Goal: Information Seeking & Learning: Understand process/instructions

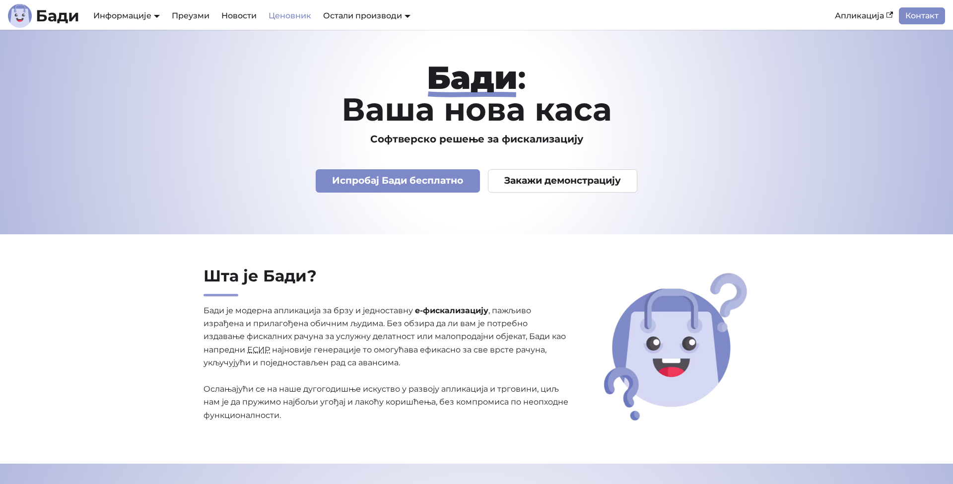
click at [276, 14] on link "Ценовник" at bounding box center [290, 15] width 55 height 17
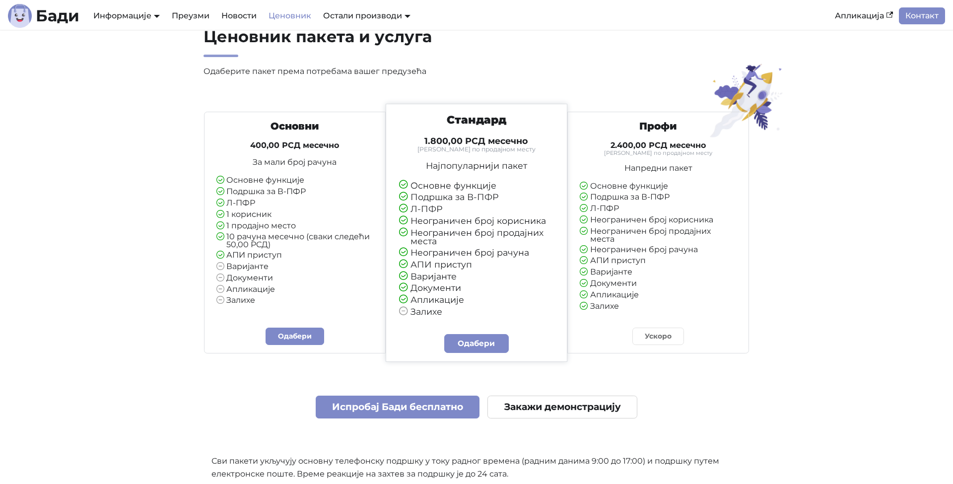
scroll to position [38, 0]
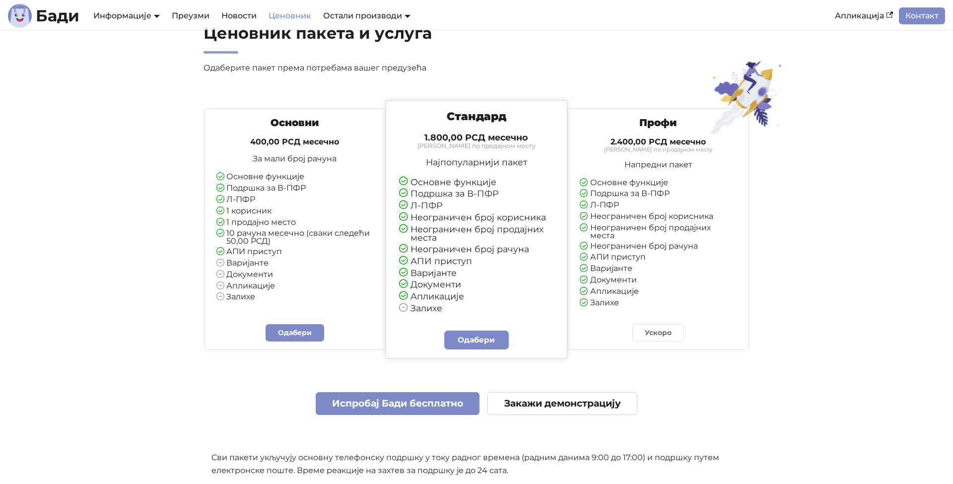
click at [253, 188] on li "Подршка за В-ПФР" at bounding box center [294, 188] width 157 height 9
click at [247, 205] on ul "Основне функције Подршка за В-ПФР Л-ПФР 1 корисник 1 продајно место 10 рачуна м…" at bounding box center [294, 237] width 157 height 129
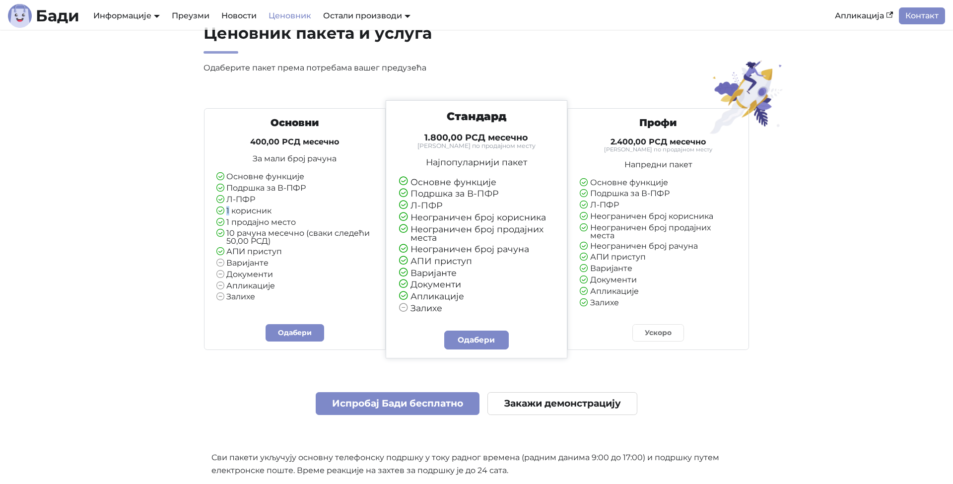
click at [250, 219] on li "1 продајно место" at bounding box center [294, 222] width 157 height 9
click at [249, 236] on li "10 рачуна месечно (сваки следећи 50,00 РСД)" at bounding box center [294, 237] width 157 height 16
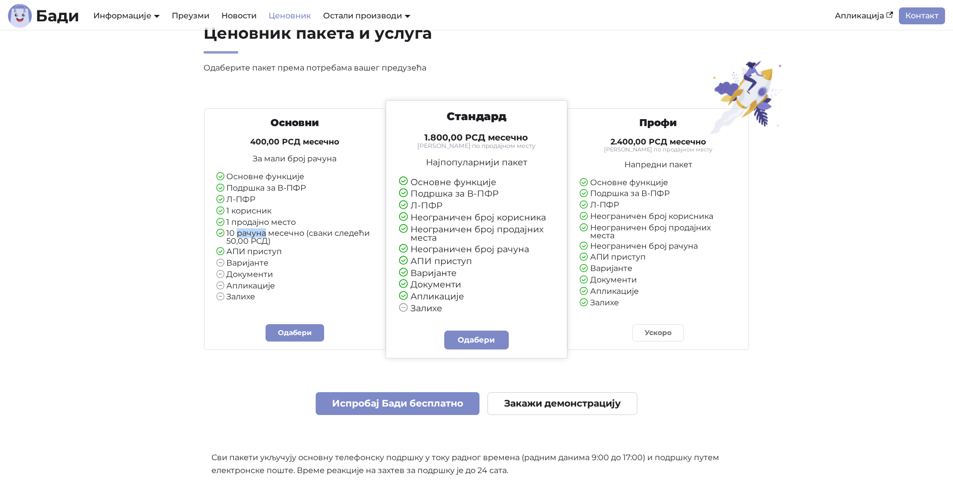
click at [249, 236] on li "10 рачуна месечно (сваки следећи 50,00 РСД)" at bounding box center [294, 237] width 157 height 16
click at [254, 252] on li "АПИ приступ" at bounding box center [294, 252] width 157 height 9
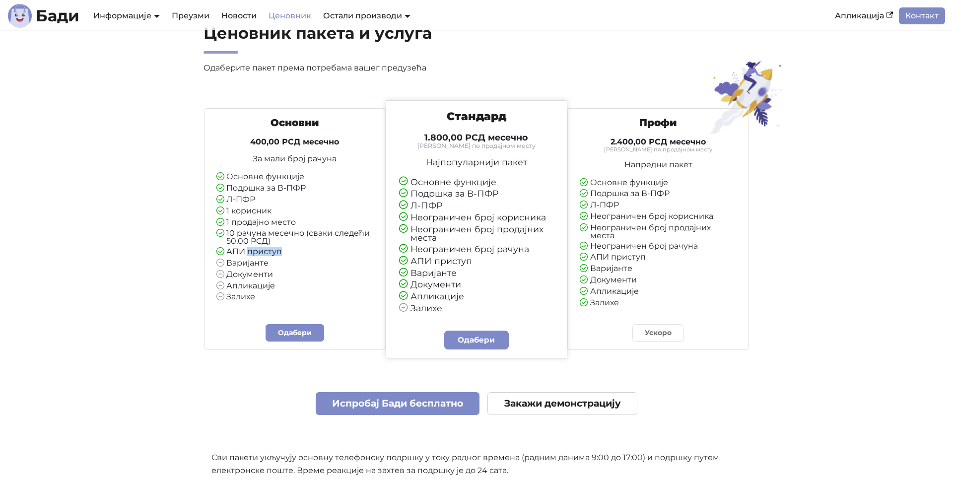
click at [254, 252] on li "АПИ приступ" at bounding box center [294, 252] width 157 height 9
click at [255, 261] on li "Варијанте" at bounding box center [294, 263] width 157 height 9
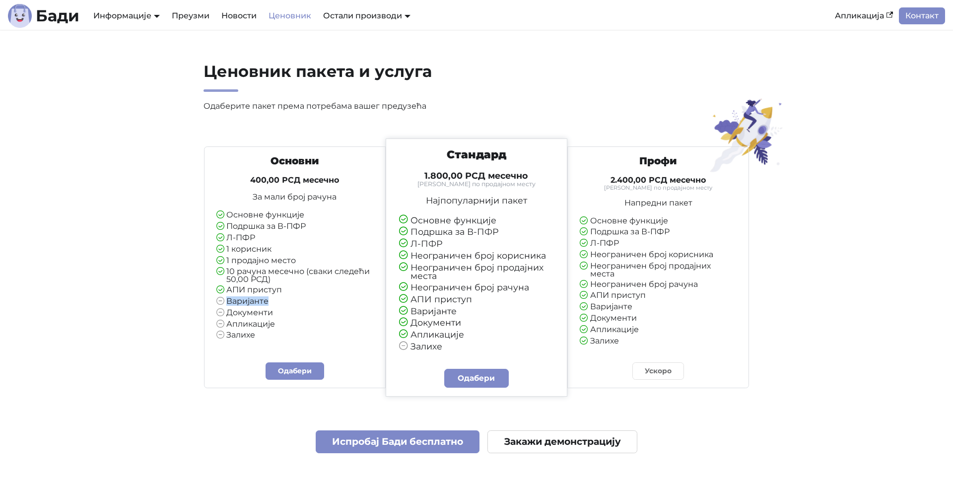
scroll to position [0, 0]
click at [456, 175] on h4 "1.800,00 РСД месечно" at bounding box center [476, 175] width 155 height 11
click at [204, 17] on link "Преузми" at bounding box center [191, 15] width 50 height 17
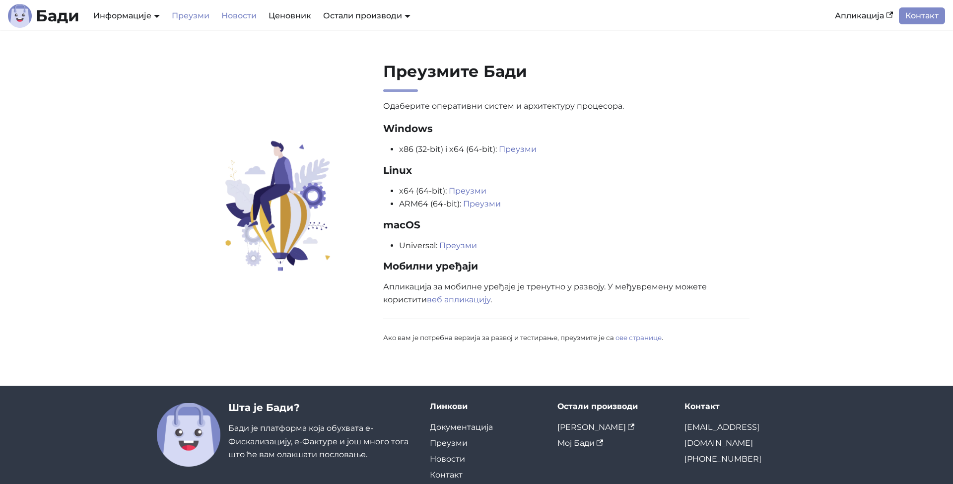
click at [231, 15] on link "Новости" at bounding box center [238, 15] width 47 height 17
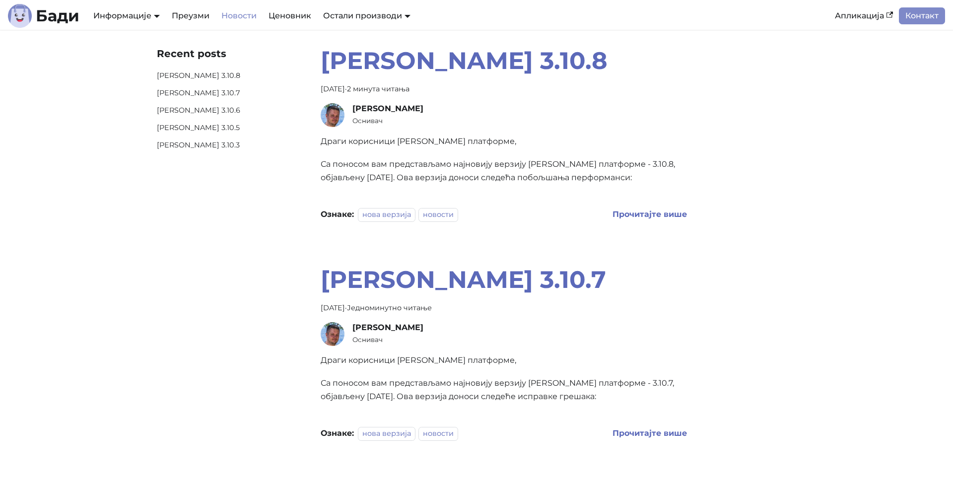
click at [347, 140] on p "Драги корисници [PERSON_NAME] платформе," at bounding box center [504, 141] width 366 height 13
click at [296, 15] on link "Ценовник" at bounding box center [290, 15] width 55 height 17
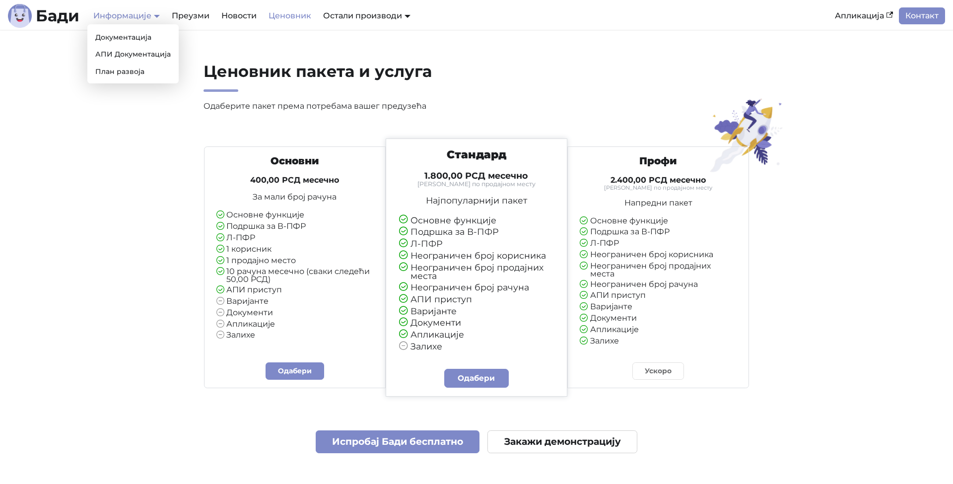
click at [118, 13] on link "Информације" at bounding box center [126, 15] width 67 height 9
click at [136, 58] on link "АПИ Документација" at bounding box center [132, 54] width 83 height 15
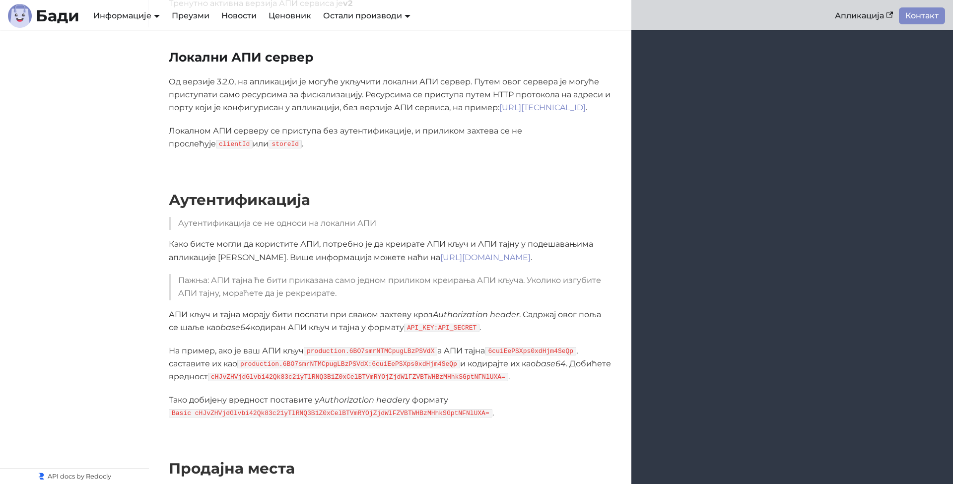
scroll to position [456, 0]
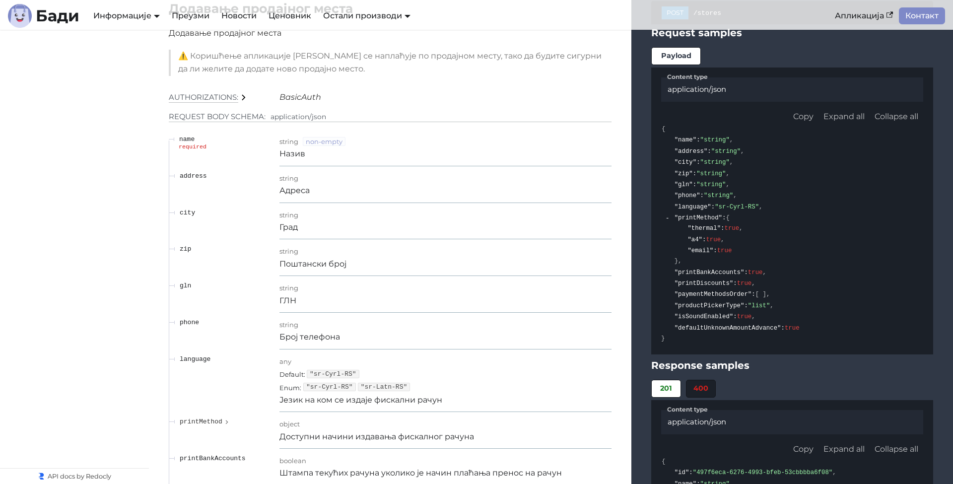
scroll to position [1373, 0]
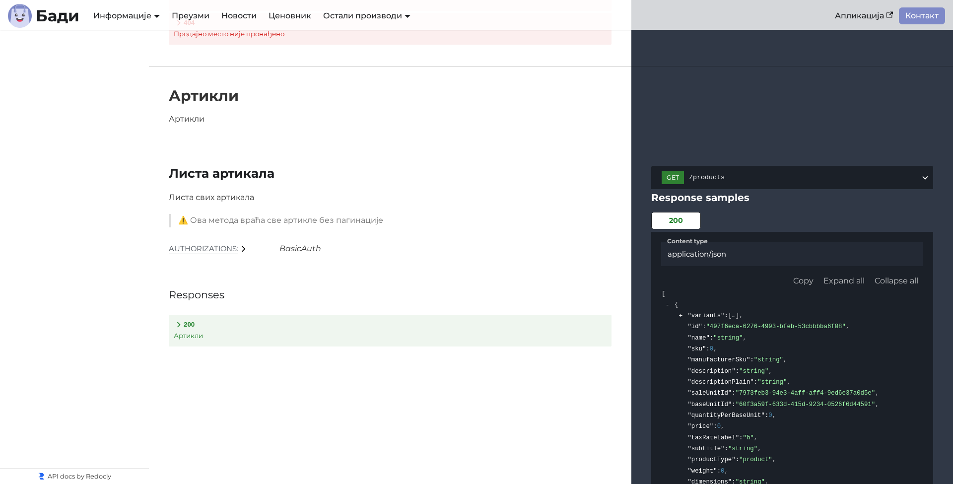
scroll to position [4079, 0]
click at [479, 145] on div "Листа артикала Листа свих артикала ⚠️ Ова метода враћа све артикле без пагинаци…" at bounding box center [551, 388] width 804 height 486
